Goal: Information Seeking & Learning: Learn about a topic

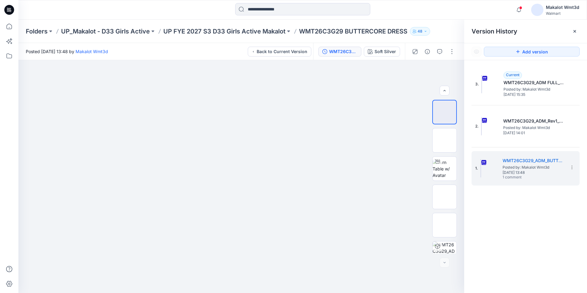
scroll to position [69, 0]
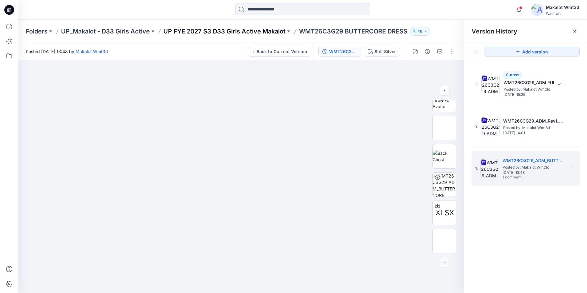
click at [264, 31] on p "UP FYE 2027 S3 D33 Girls Active Makalot" at bounding box center [224, 31] width 122 height 9
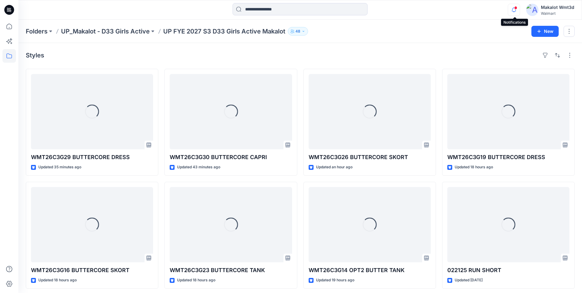
click at [518, 10] on icon "button" at bounding box center [514, 10] width 12 height 12
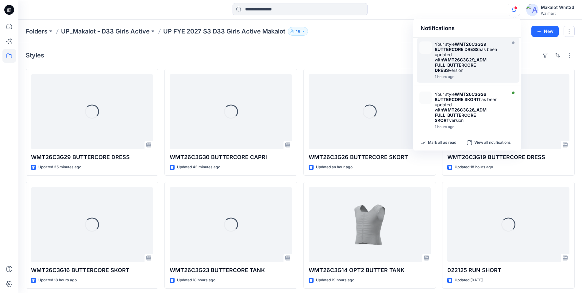
click at [467, 52] on strong "WMT26C3G29 BUTTERCORE DRESS" at bounding box center [461, 46] width 52 height 10
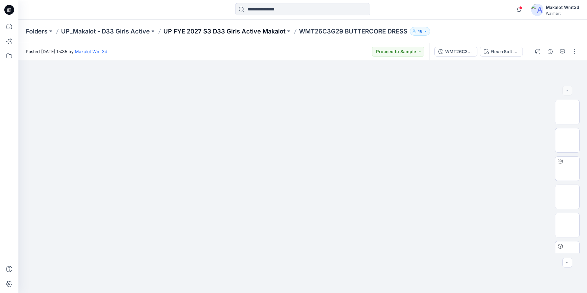
click at [252, 33] on p "UP FYE 2027 S3 D33 Girls Active Makalot" at bounding box center [224, 31] width 122 height 9
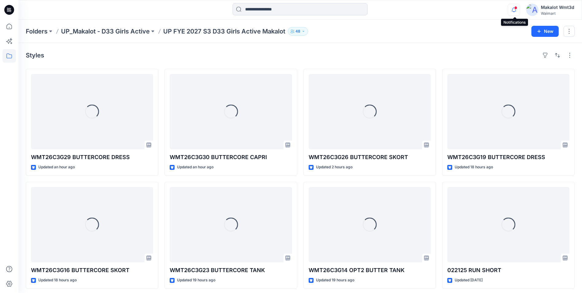
click at [520, 10] on icon "button" at bounding box center [514, 10] width 12 height 12
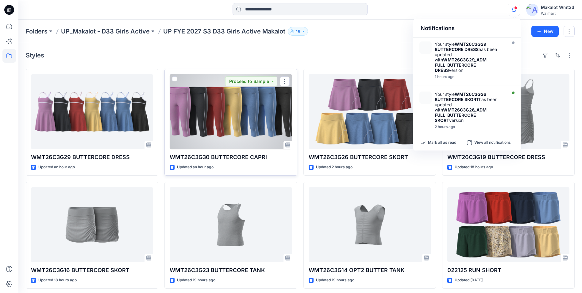
click at [219, 130] on div at bounding box center [231, 111] width 122 height 75
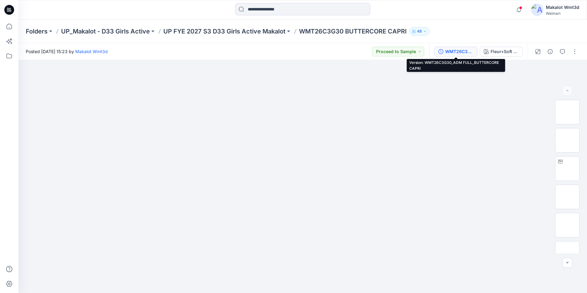
click at [464, 52] on div "WMT26C3G30_ADM FULL_BUTTERCORE CAPRI" at bounding box center [459, 51] width 28 height 7
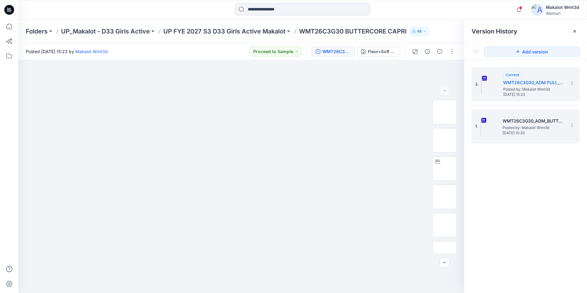
click at [523, 110] on div "1. WMT26C3G30_ADM_BUTTERCORE CAPRI Posted by: Makalot Wmt3d [DATE] 10:33" at bounding box center [526, 126] width 108 height 34
click at [542, 128] on span "Posted by: Makalot Wmt3d" at bounding box center [533, 128] width 61 height 6
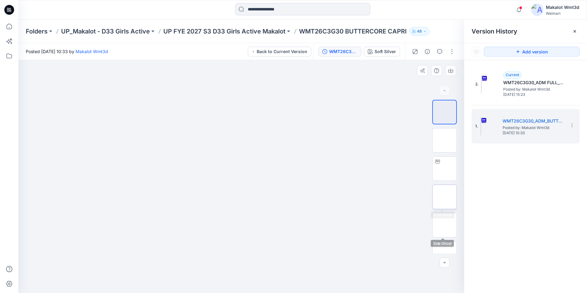
scroll to position [69, 0]
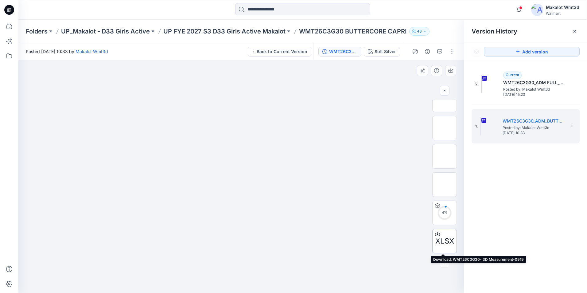
click at [441, 242] on span "XLSX" at bounding box center [444, 240] width 19 height 11
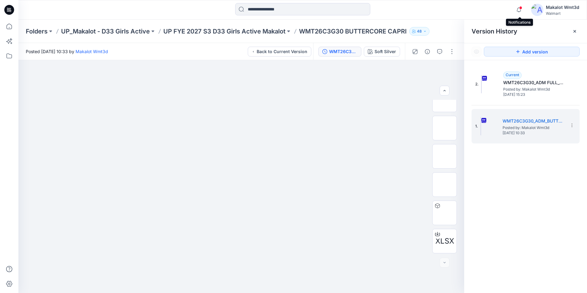
click at [520, 7] on span at bounding box center [520, 7] width 3 height 3
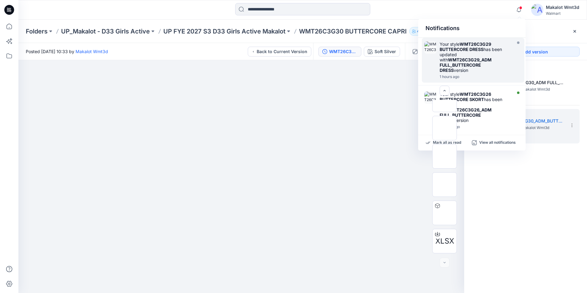
click at [483, 63] on strong "WMT26C3G29_ADM FULL_BUTTERCORE DRESS" at bounding box center [466, 65] width 52 height 16
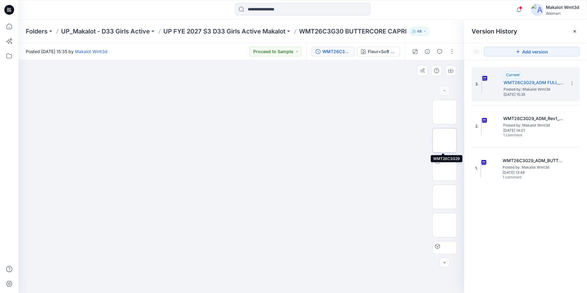
click at [445, 140] on img at bounding box center [445, 140] width 0 height 0
click at [263, 30] on p "UP FYE 2027 S3 D33 Girls Active Makalot" at bounding box center [224, 31] width 122 height 9
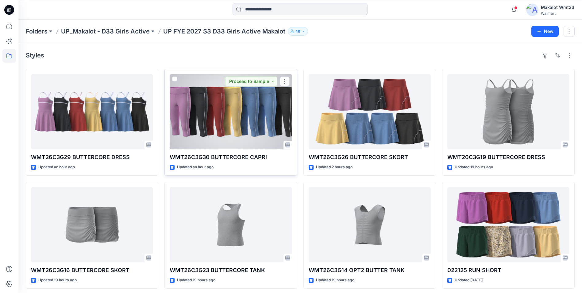
click at [232, 131] on div at bounding box center [231, 111] width 122 height 75
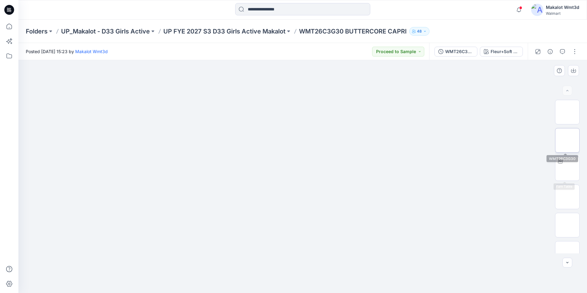
click at [567, 140] on img at bounding box center [567, 140] width 0 height 0
click at [218, 28] on p "UP FYE 2027 S3 D33 Girls Active Makalot" at bounding box center [224, 31] width 122 height 9
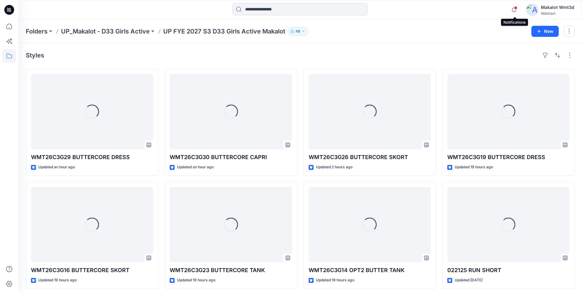
click at [516, 7] on span at bounding box center [515, 7] width 3 height 3
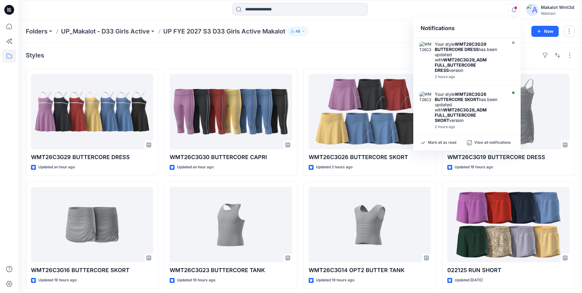
click at [370, 41] on div "Folders UP_Makalot - D33 Girls Active UP FYE 2027 S3 D33 Girls Active Makalot 4…" at bounding box center [300, 31] width 564 height 23
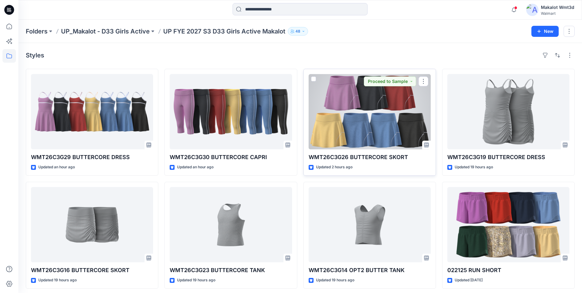
click at [394, 118] on div at bounding box center [370, 111] width 122 height 75
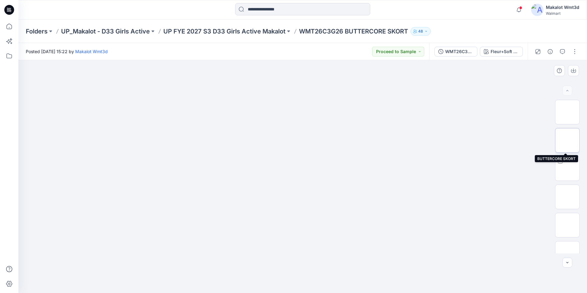
click at [567, 140] on img at bounding box center [567, 140] width 0 height 0
click at [567, 112] on img at bounding box center [567, 112] width 0 height 0
click at [324, 32] on p "WMT26C3G26 BUTTERCORE SKORT" at bounding box center [353, 31] width 109 height 9
click at [257, 29] on p "UP FYE 2027 S3 D33 Girls Active Makalot" at bounding box center [224, 31] width 122 height 9
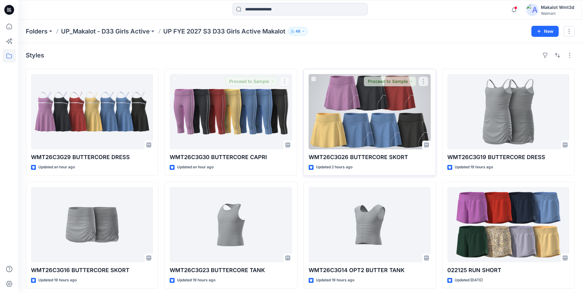
click at [359, 112] on div at bounding box center [370, 111] width 122 height 75
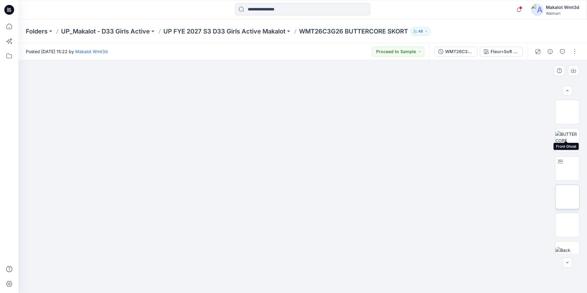
scroll to position [69, 0]
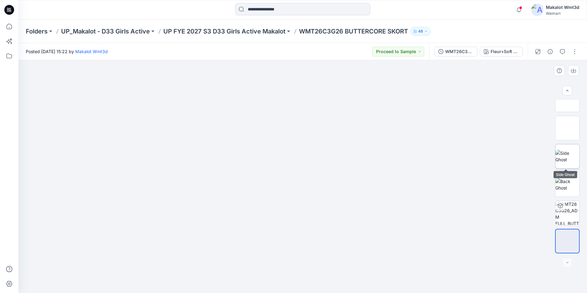
click at [561, 158] on img at bounding box center [567, 156] width 24 height 13
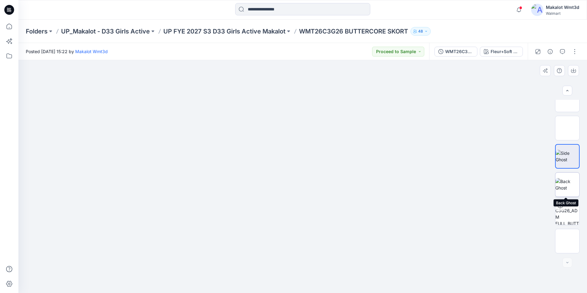
click at [569, 178] on img at bounding box center [567, 184] width 24 height 13
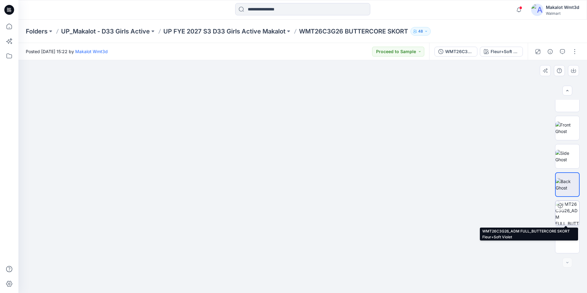
click at [569, 205] on img at bounding box center [567, 213] width 24 height 24
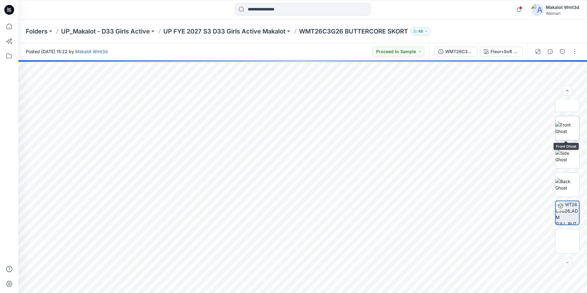
click at [568, 133] on img at bounding box center [567, 128] width 24 height 13
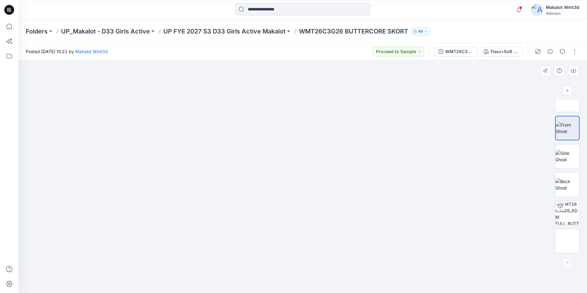
scroll to position [0, 0]
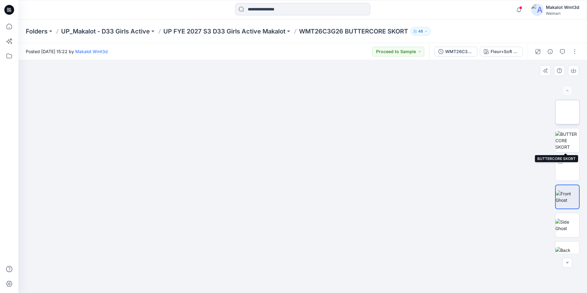
click at [567, 112] on img at bounding box center [567, 112] width 0 height 0
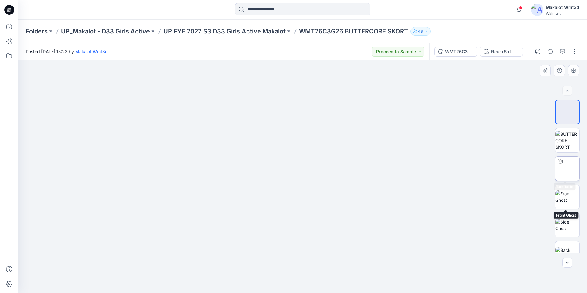
click at [567, 169] on img at bounding box center [567, 169] width 0 height 0
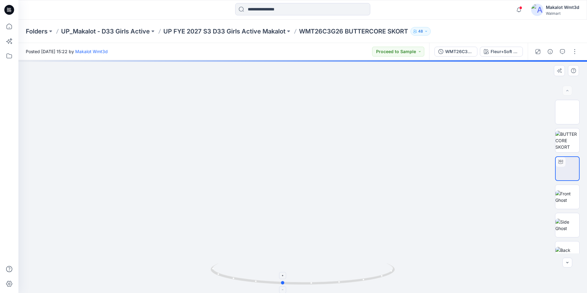
drag, startPoint x: 344, startPoint y: 282, endPoint x: 307, endPoint y: 284, distance: 37.2
click at [307, 284] on icon at bounding box center [304, 274] width 186 height 23
click at [293, 285] on icon at bounding box center [304, 274] width 186 height 23
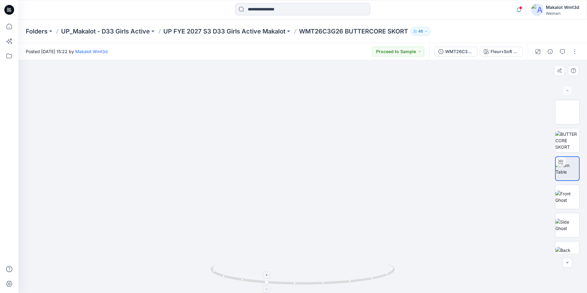
click at [297, 285] on icon at bounding box center [304, 274] width 186 height 23
drag, startPoint x: 301, startPoint y: 284, endPoint x: 279, endPoint y: 283, distance: 21.5
click at [279, 283] on icon at bounding box center [304, 274] width 186 height 23
click at [271, 282] on circle at bounding box center [272, 282] width 2 height 2
click at [298, 282] on icon at bounding box center [304, 274] width 186 height 23
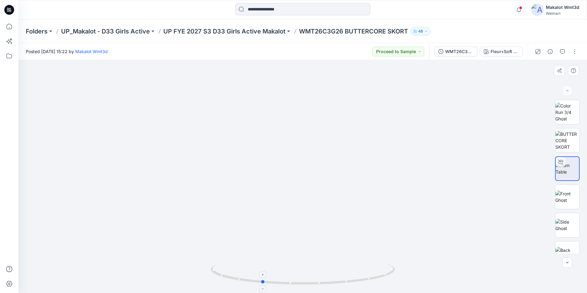
drag, startPoint x: 362, startPoint y: 274, endPoint x: 379, endPoint y: 276, distance: 17.7
click at [379, 276] on icon at bounding box center [304, 274] width 186 height 23
drag, startPoint x: 334, startPoint y: 227, endPoint x: 337, endPoint y: 189, distance: 38.8
click at [337, 189] on img at bounding box center [301, 148] width 651 height 651
drag, startPoint x: 310, startPoint y: 233, endPoint x: 315, endPoint y: 196, distance: 38.1
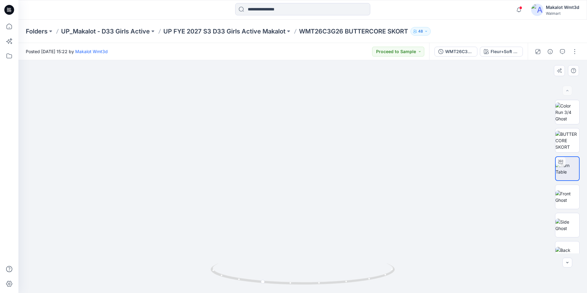
click at [315, 196] on img at bounding box center [304, 109] width 651 height 651
drag, startPoint x: 345, startPoint y: 207, endPoint x: 243, endPoint y: 279, distance: 125.0
drag, startPoint x: 243, startPoint y: 279, endPoint x: 399, endPoint y: 200, distance: 174.5
click at [399, 200] on img at bounding box center [255, 4] width 1257 height 1257
drag, startPoint x: 301, startPoint y: 207, endPoint x: 377, endPoint y: 220, distance: 76.6
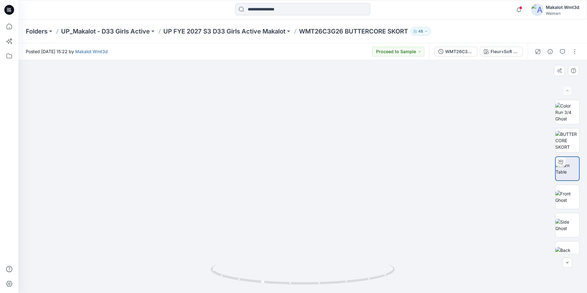
click at [377, 220] on img at bounding box center [331, 17] width 1257 height 1257
drag, startPoint x: 326, startPoint y: 238, endPoint x: 316, endPoint y: 228, distance: 13.9
click at [316, 228] on img at bounding box center [405, 17] width 1257 height 1257
drag, startPoint x: 322, startPoint y: 229, endPoint x: 320, endPoint y: 234, distance: 5.1
click at [320, 234] on img at bounding box center [315, 23] width 1257 height 1257
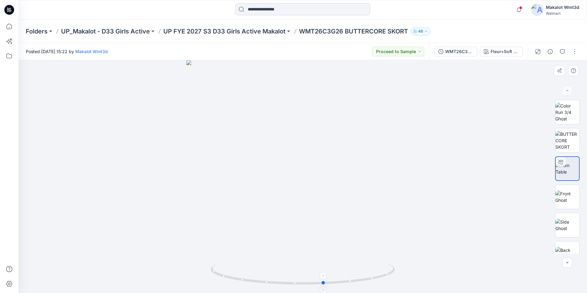
drag, startPoint x: 330, startPoint y: 281, endPoint x: 392, endPoint y: 284, distance: 62.7
click at [392, 284] on icon at bounding box center [304, 274] width 186 height 23
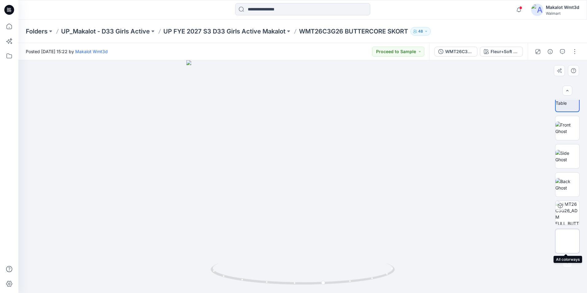
click at [567, 241] on img at bounding box center [567, 241] width 0 height 0
click at [235, 84] on img at bounding box center [302, 84] width 307 height 0
click at [295, 134] on img at bounding box center [302, 188] width 307 height 208
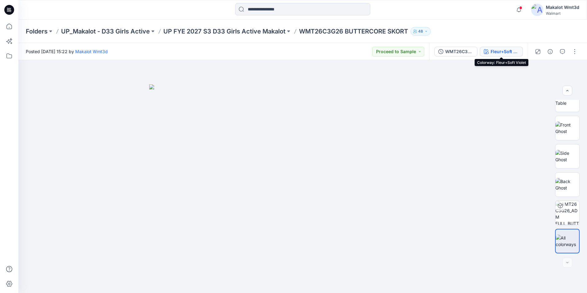
click at [506, 52] on div "Fleur+Soft Violet" at bounding box center [505, 51] width 28 height 7
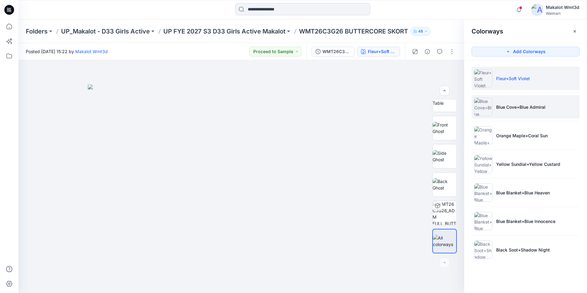
click at [541, 109] on p "Blue Cove+Blue Admiral" at bounding box center [520, 107] width 49 height 6
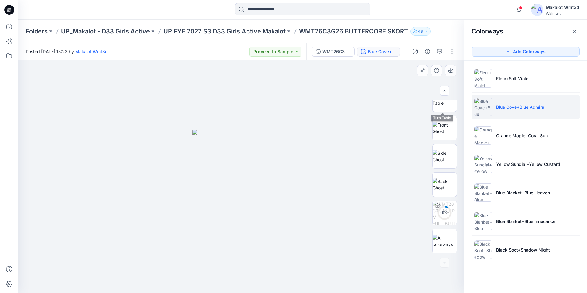
click at [442, 99] on div at bounding box center [241, 176] width 446 height 233
click at [442, 106] on img at bounding box center [445, 99] width 24 height 13
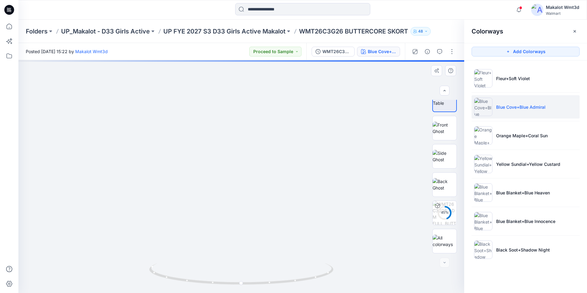
drag, startPoint x: 259, startPoint y: 230, endPoint x: 253, endPoint y: 169, distance: 61.4
drag, startPoint x: 258, startPoint y: 235, endPoint x: 259, endPoint y: 188, distance: 46.1
drag, startPoint x: 313, startPoint y: 285, endPoint x: 248, endPoint y: 288, distance: 65.8
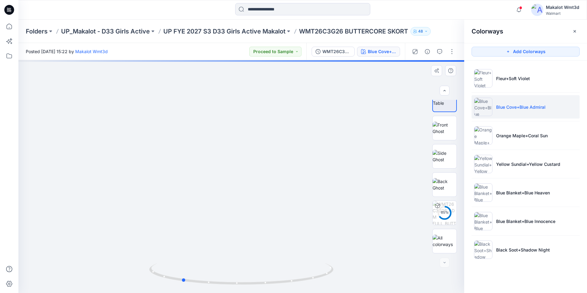
click at [248, 288] on div at bounding box center [241, 277] width 184 height 31
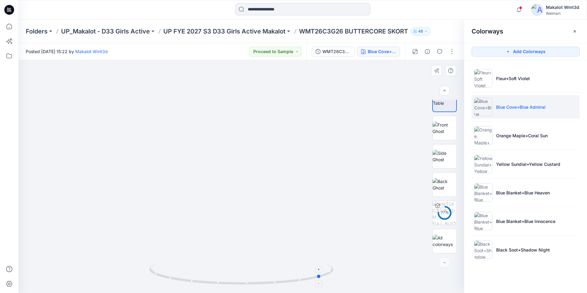
drag, startPoint x: 303, startPoint y: 279, endPoint x: 265, endPoint y: 279, distance: 38.1
click at [265, 279] on icon at bounding box center [242, 274] width 186 height 23
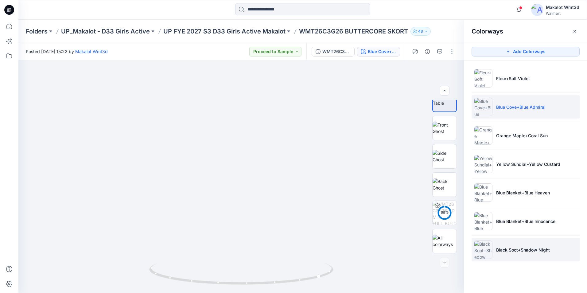
click at [534, 249] on p "Black Soot+Shadow Night" at bounding box center [523, 250] width 54 height 6
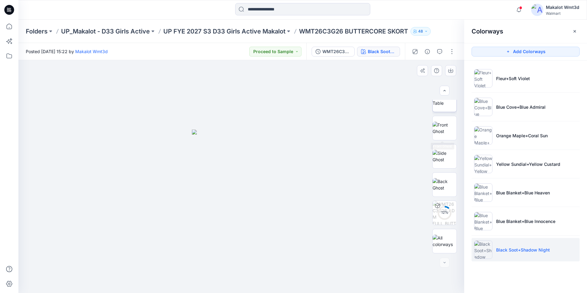
click at [443, 105] on img at bounding box center [445, 99] width 24 height 13
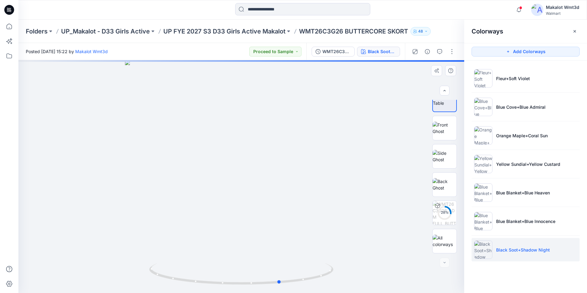
drag, startPoint x: 268, startPoint y: 285, endPoint x: 307, endPoint y: 288, distance: 39.4
click at [307, 288] on div at bounding box center [241, 176] width 446 height 233
click at [307, 288] on img at bounding box center [241, 278] width 184 height 30
drag, startPoint x: 307, startPoint y: 288, endPoint x: 300, endPoint y: 288, distance: 7.4
click at [300, 288] on img at bounding box center [241, 278] width 184 height 30
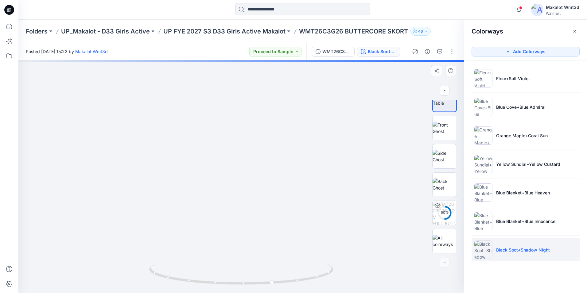
drag, startPoint x: 263, startPoint y: 255, endPoint x: 273, endPoint y: 155, distance: 100.8
drag, startPoint x: 238, startPoint y: 218, endPoint x: 255, endPoint y: 117, distance: 102.1
drag, startPoint x: 242, startPoint y: 202, endPoint x: 264, endPoint y: 226, distance: 33.0
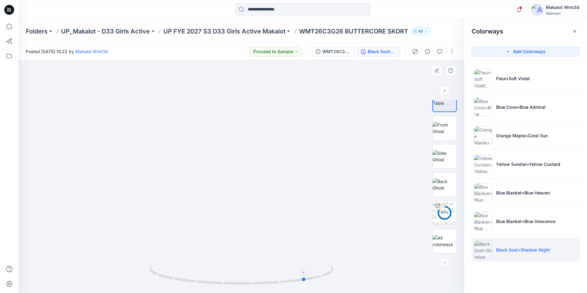
drag, startPoint x: 287, startPoint y: 285, endPoint x: 320, endPoint y: 284, distance: 32.9
click at [320, 284] on icon at bounding box center [242, 274] width 186 height 23
